Goal: Information Seeking & Learning: Learn about a topic

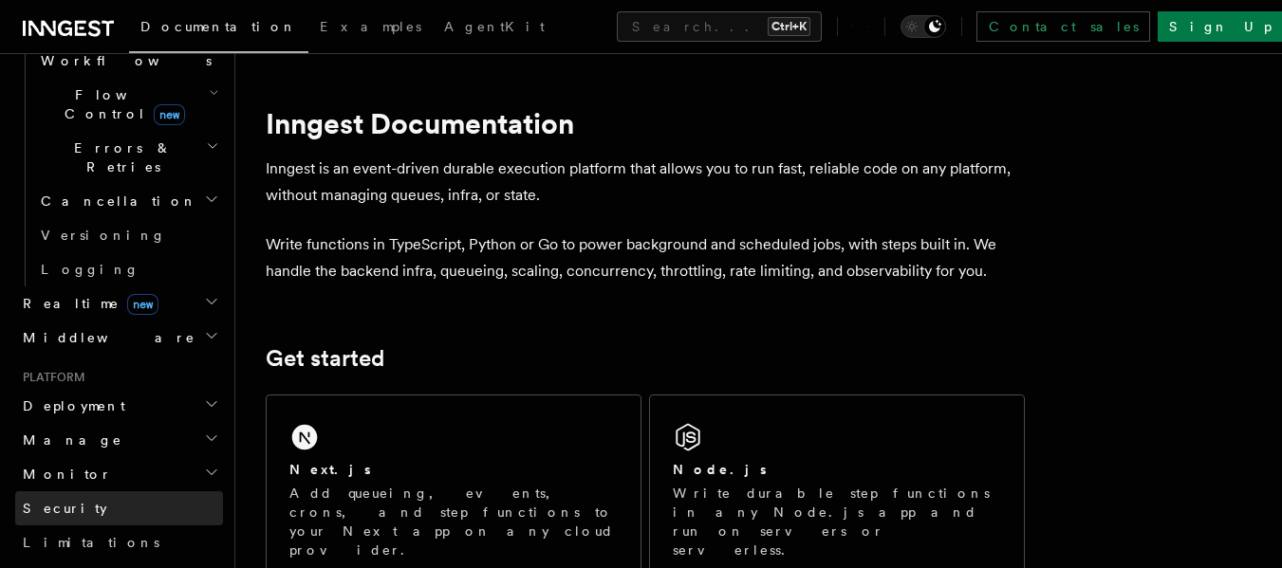
scroll to position [691, 0]
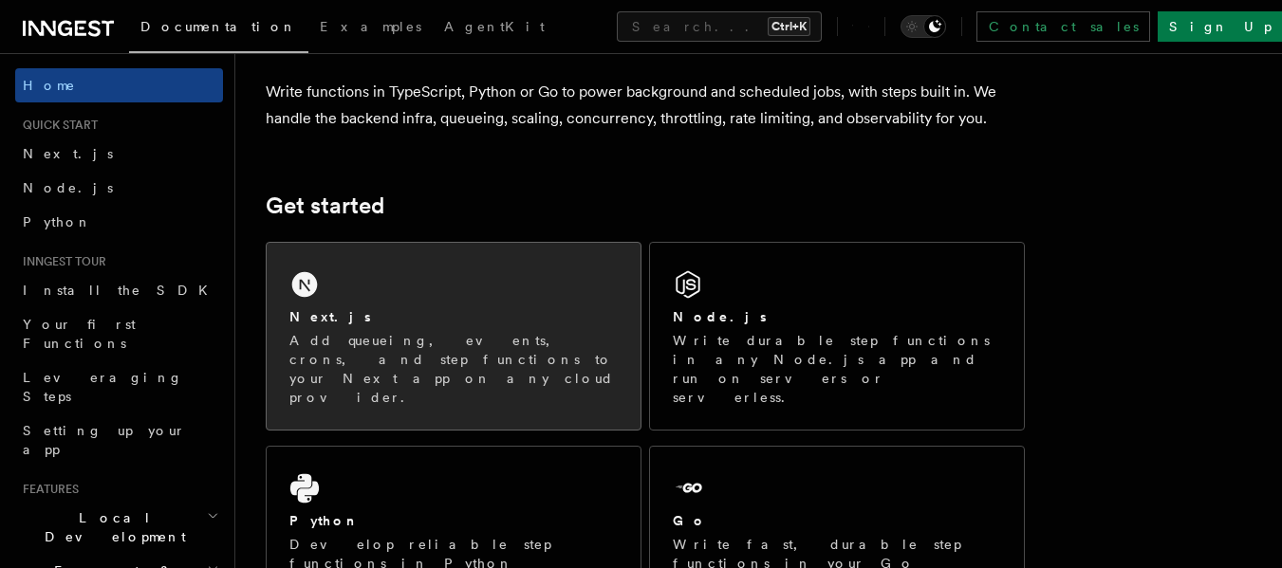
scroll to position [154, 0]
click at [420, 259] on div "Next.js Add queueing, events, crons, and step functions to your Next app on any…" at bounding box center [454, 335] width 374 height 187
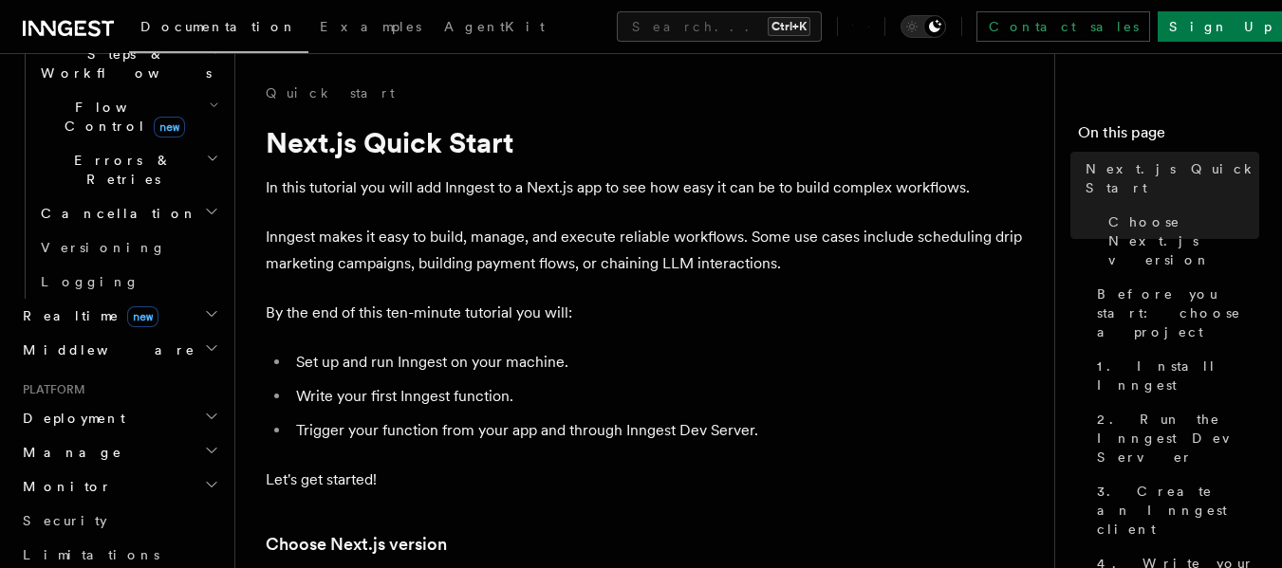
click at [620, 9] on div "Documentation Examples AgentKit Search... Ctrl+K Contact sales Sign Up" at bounding box center [641, 26] width 1282 height 53
click at [624, 23] on button "Search... Ctrl+K" at bounding box center [719, 26] width 205 height 30
